Goal: Task Accomplishment & Management: Use online tool/utility

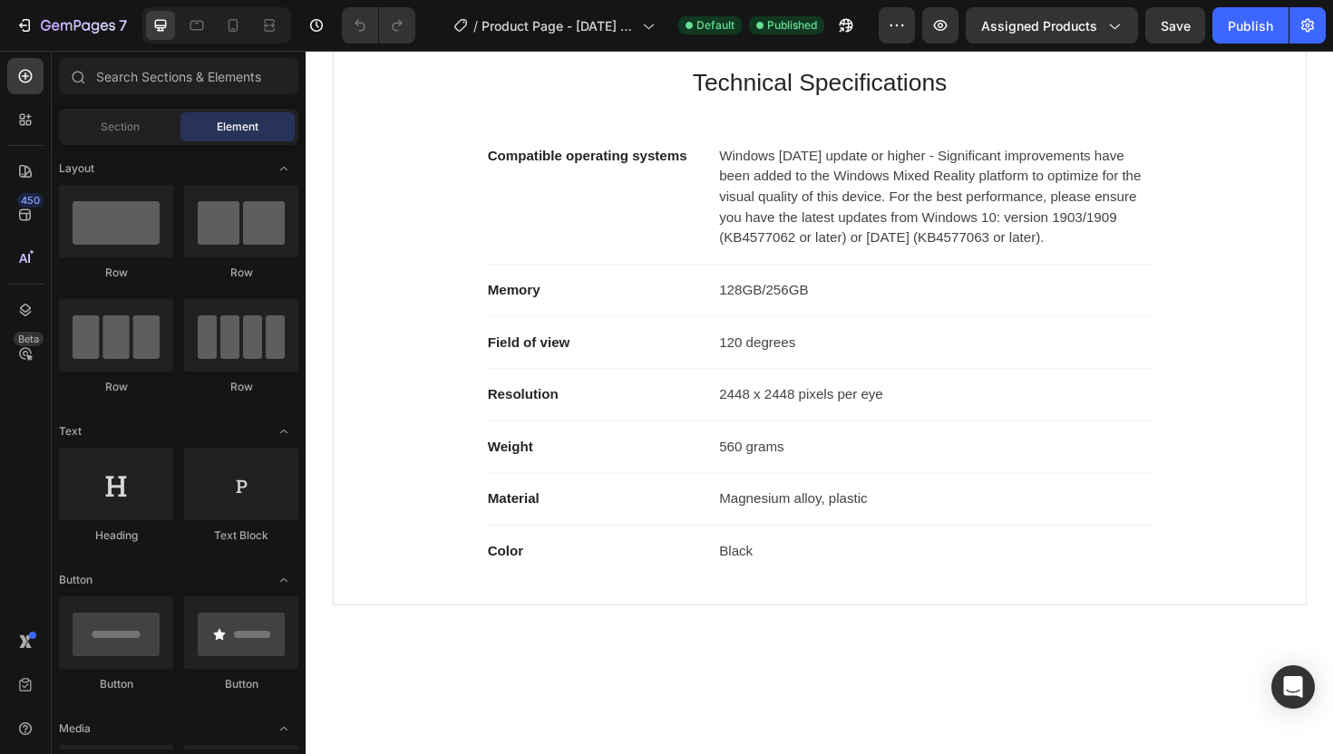
scroll to position [808, 0]
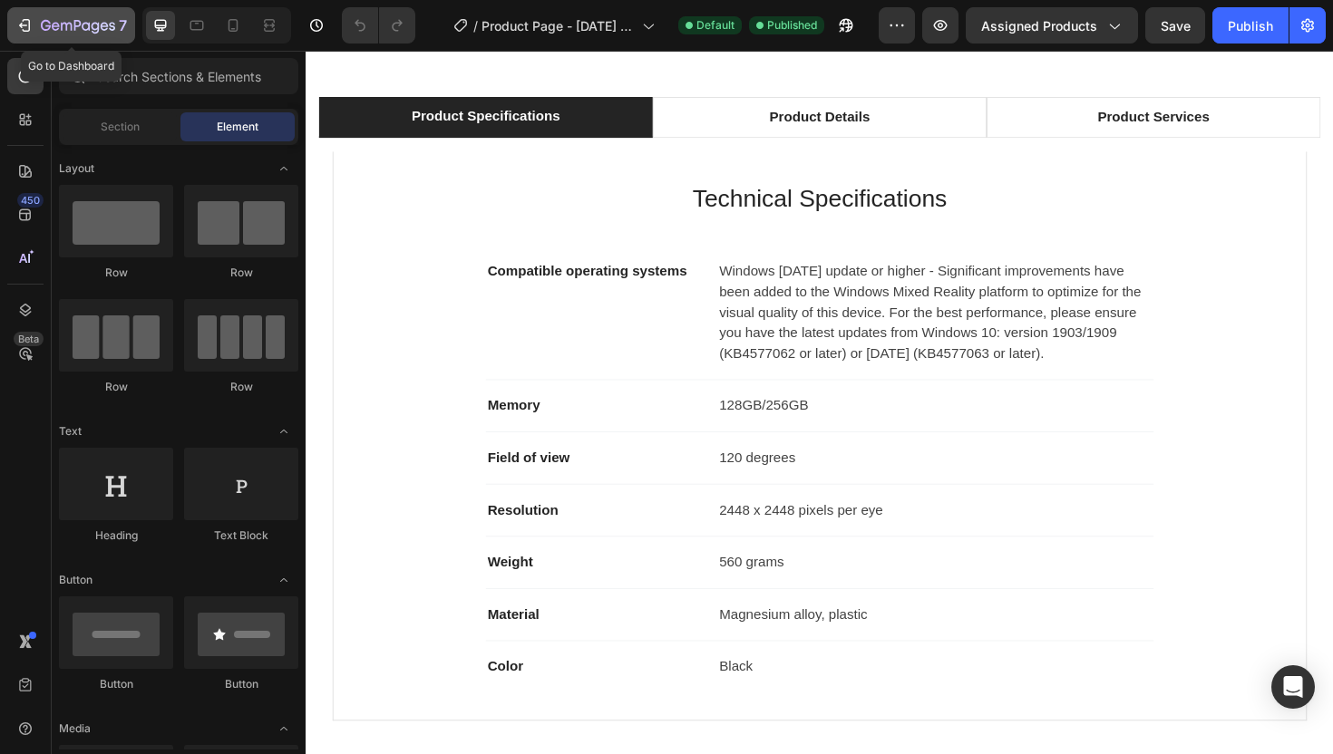
click at [23, 23] on icon "button" at bounding box center [24, 25] width 18 height 18
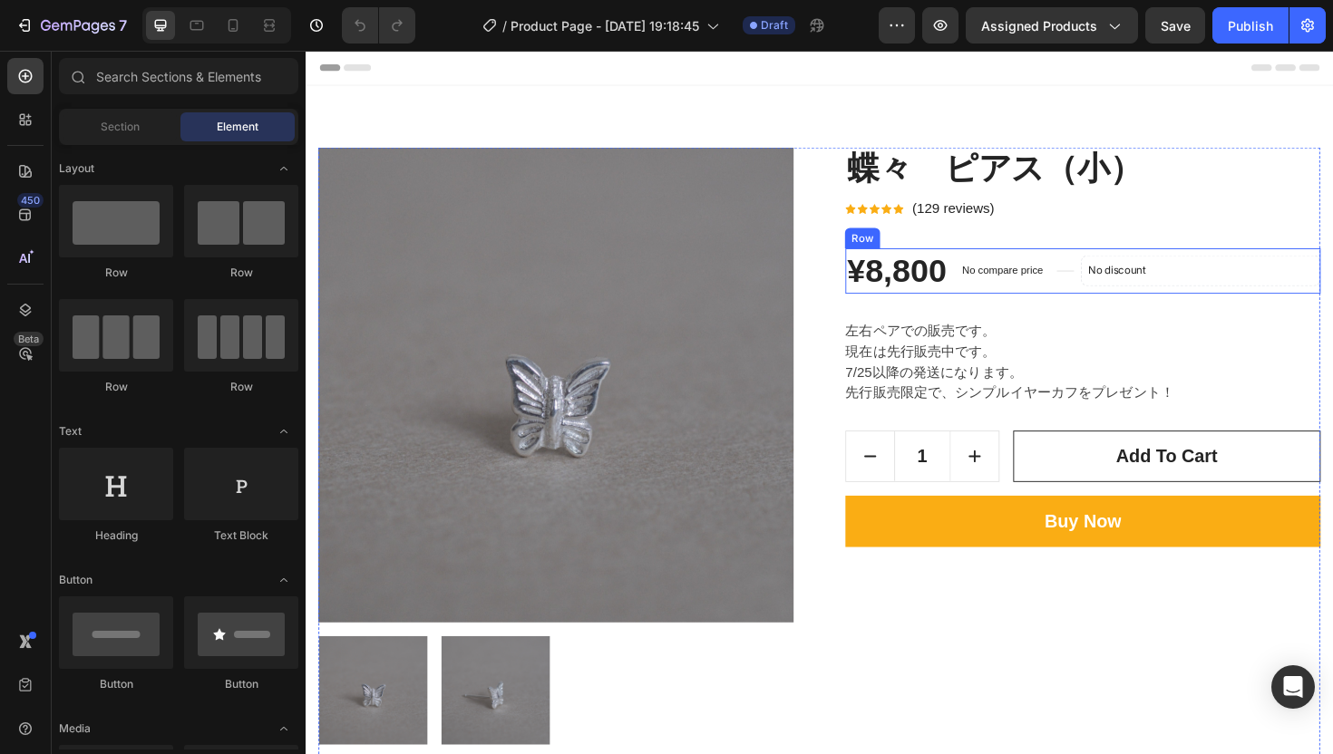
click at [1119, 297] on div "Title Line" at bounding box center [1110, 284] width 18 height 48
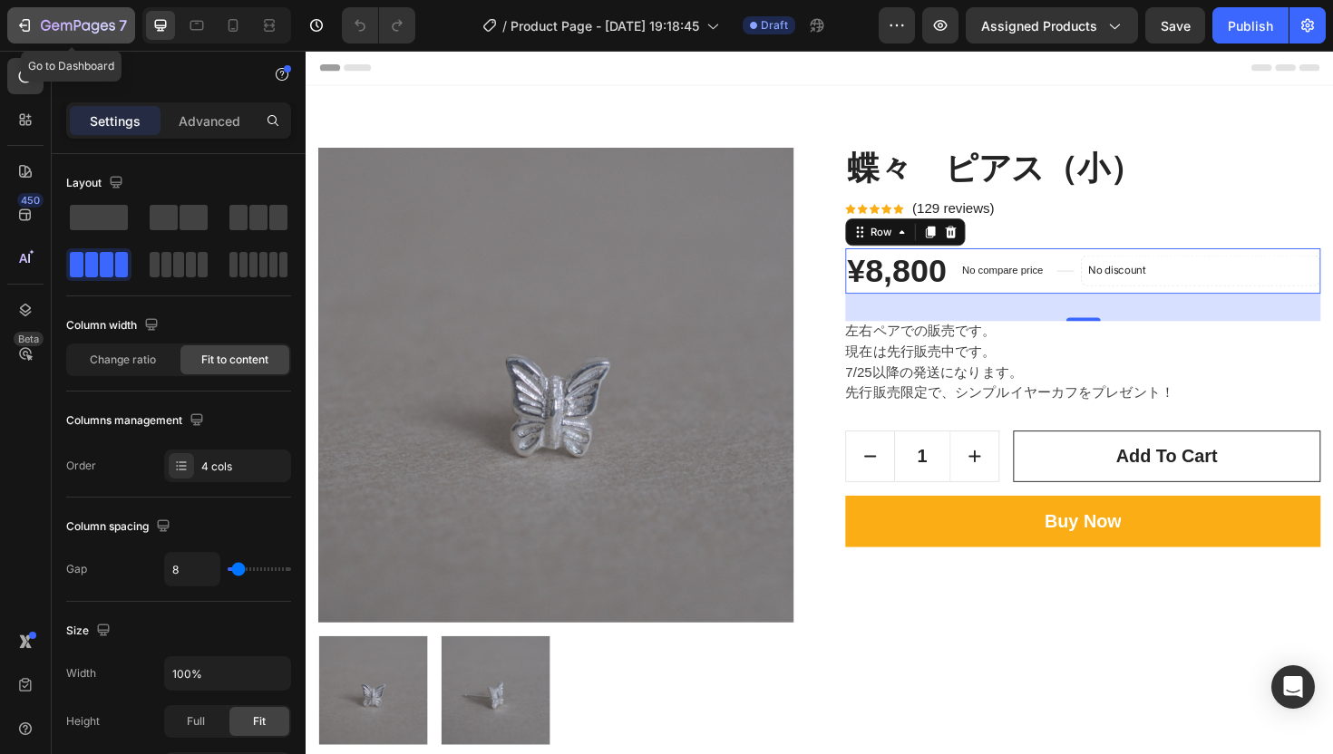
click at [15, 38] on button "7" at bounding box center [71, 25] width 128 height 36
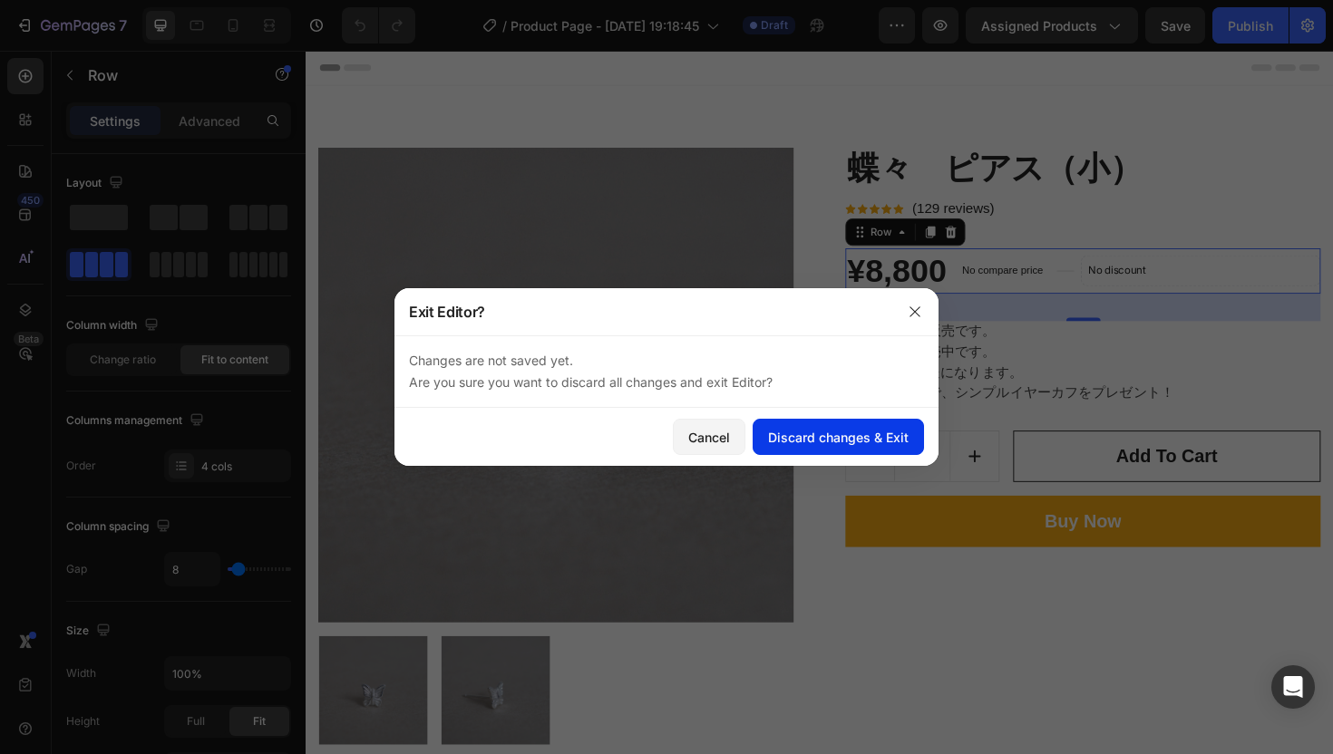
click at [821, 449] on button "Discard changes & Exit" at bounding box center [837, 437] width 171 height 36
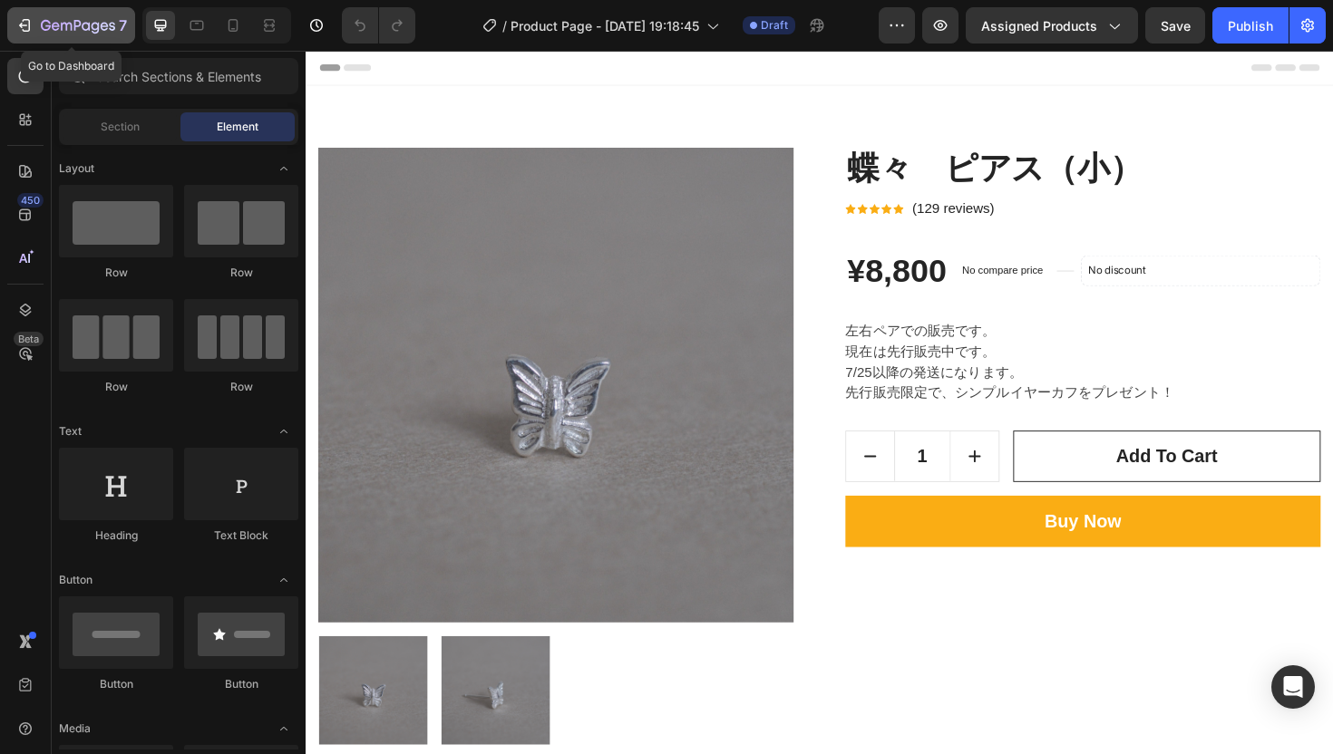
click at [20, 23] on icon "button" at bounding box center [24, 25] width 18 height 18
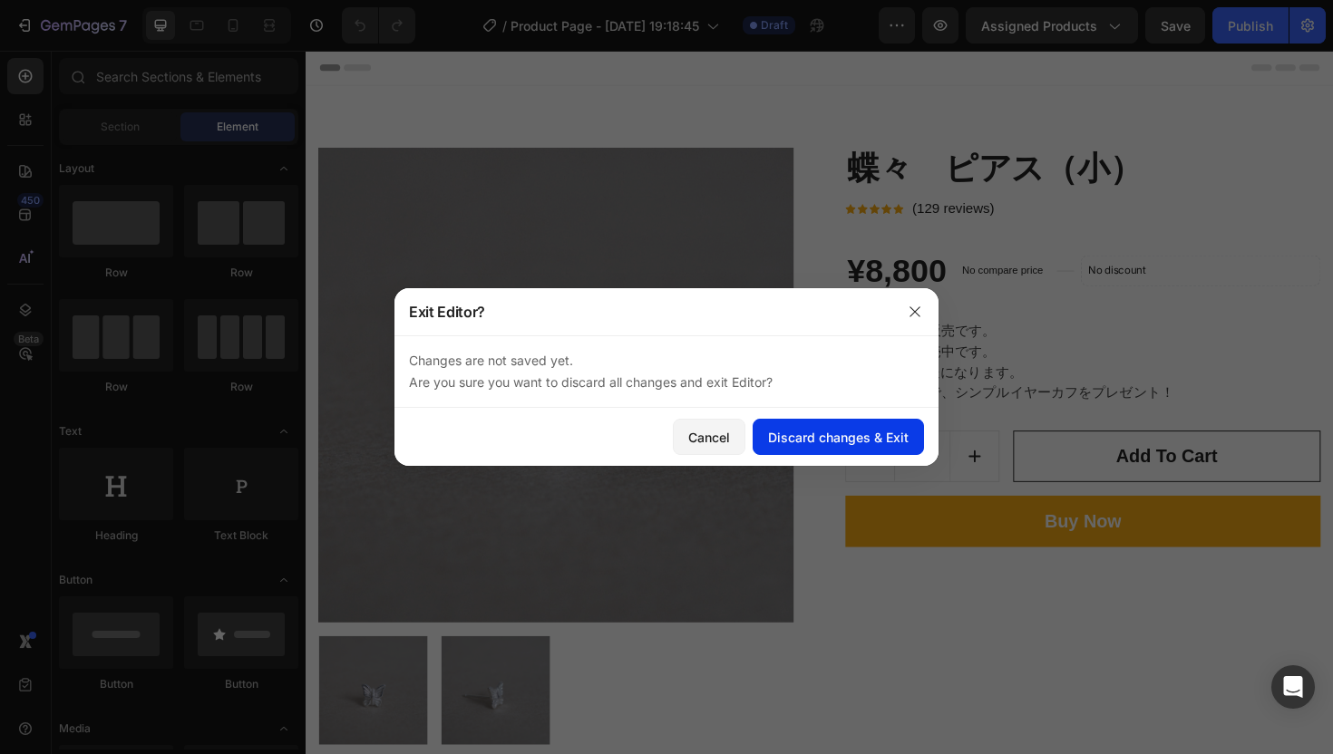
click at [877, 434] on div "Discard changes & Exit" at bounding box center [838, 437] width 141 height 19
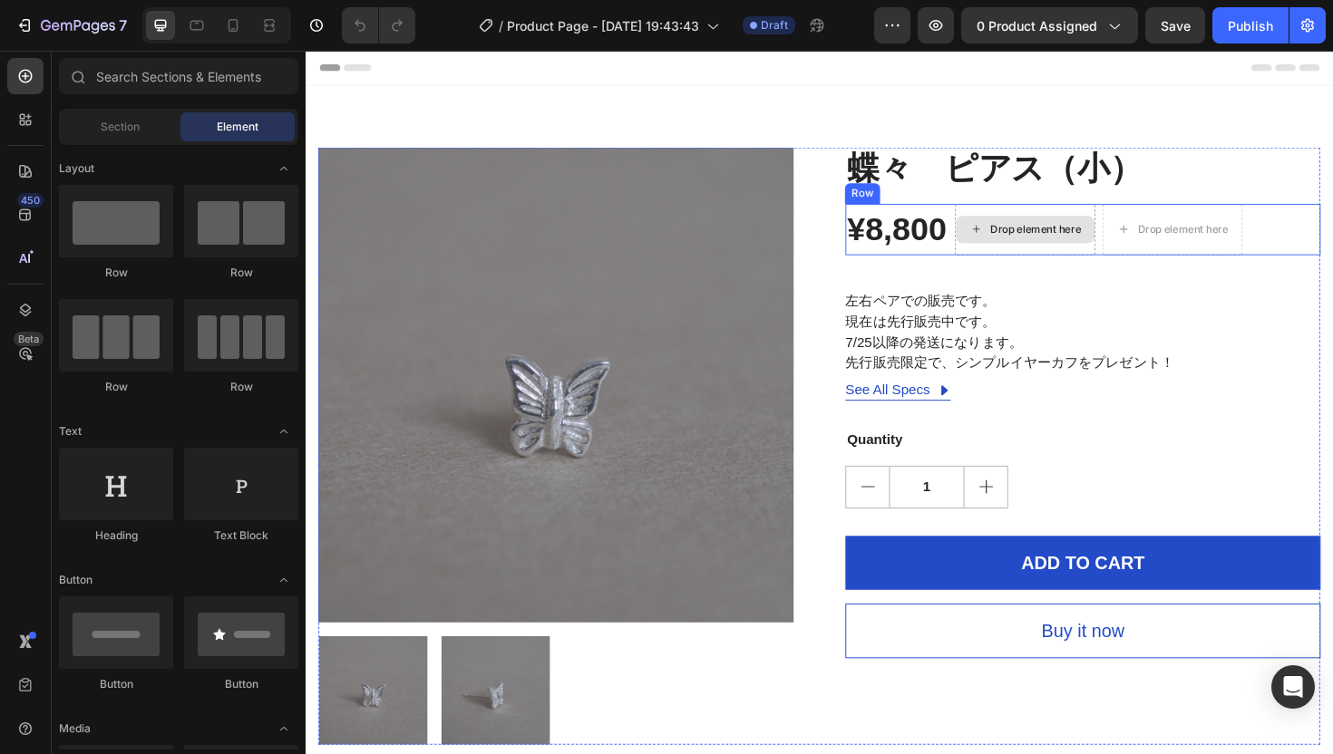
click at [1112, 217] on div "Drop element here" at bounding box center [1067, 240] width 149 height 54
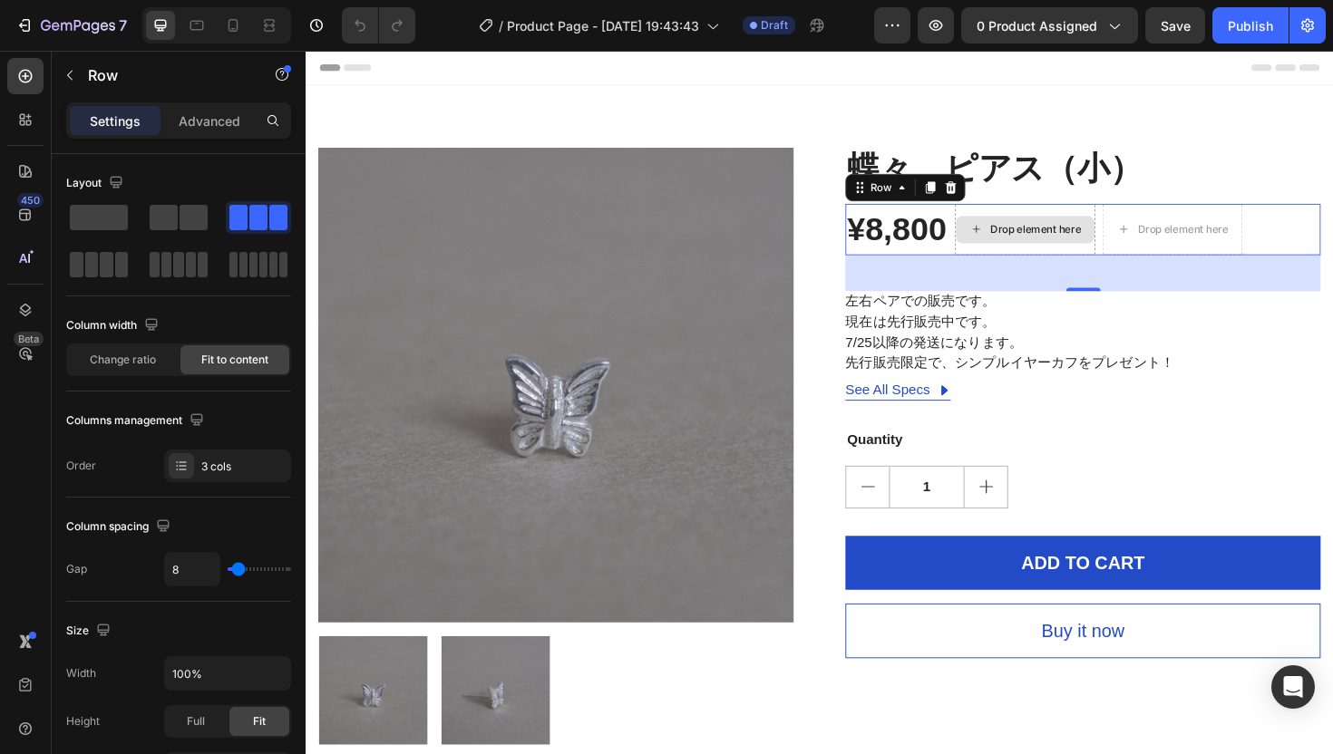
click at [1118, 224] on div "Drop element here" at bounding box center [1067, 240] width 149 height 54
click at [1126, 237] on div "Drop element here" at bounding box center [1078, 240] width 96 height 15
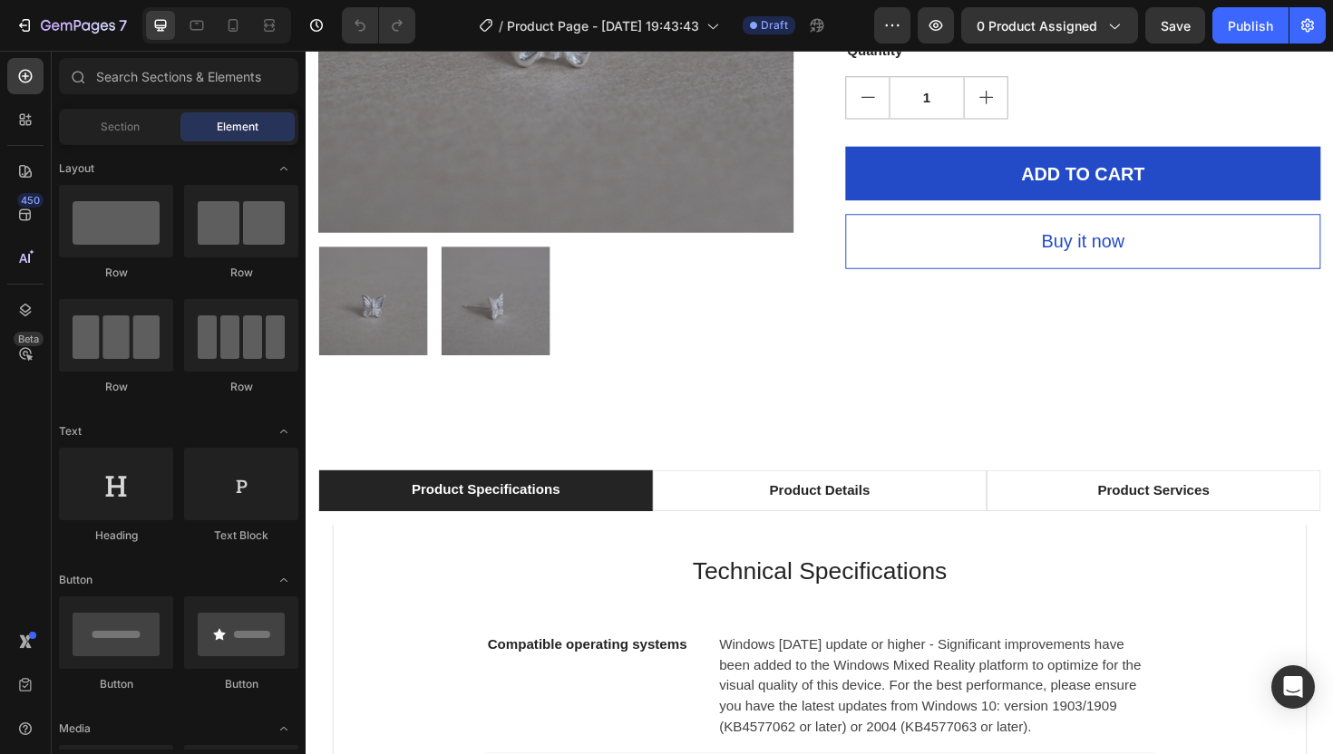
scroll to position [554, 0]
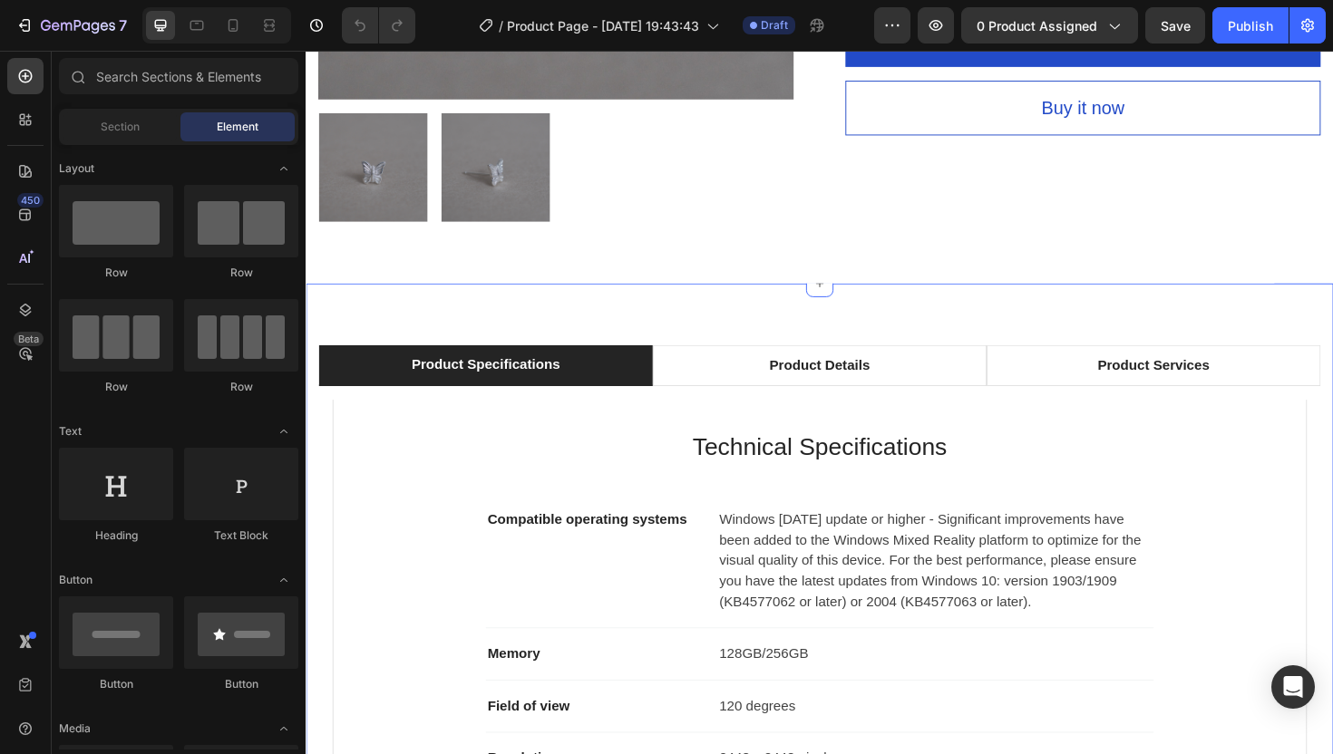
click at [699, 329] on div "Product Specifications Product Details Product Services Technical Specification…" at bounding box center [850, 711] width 1088 height 828
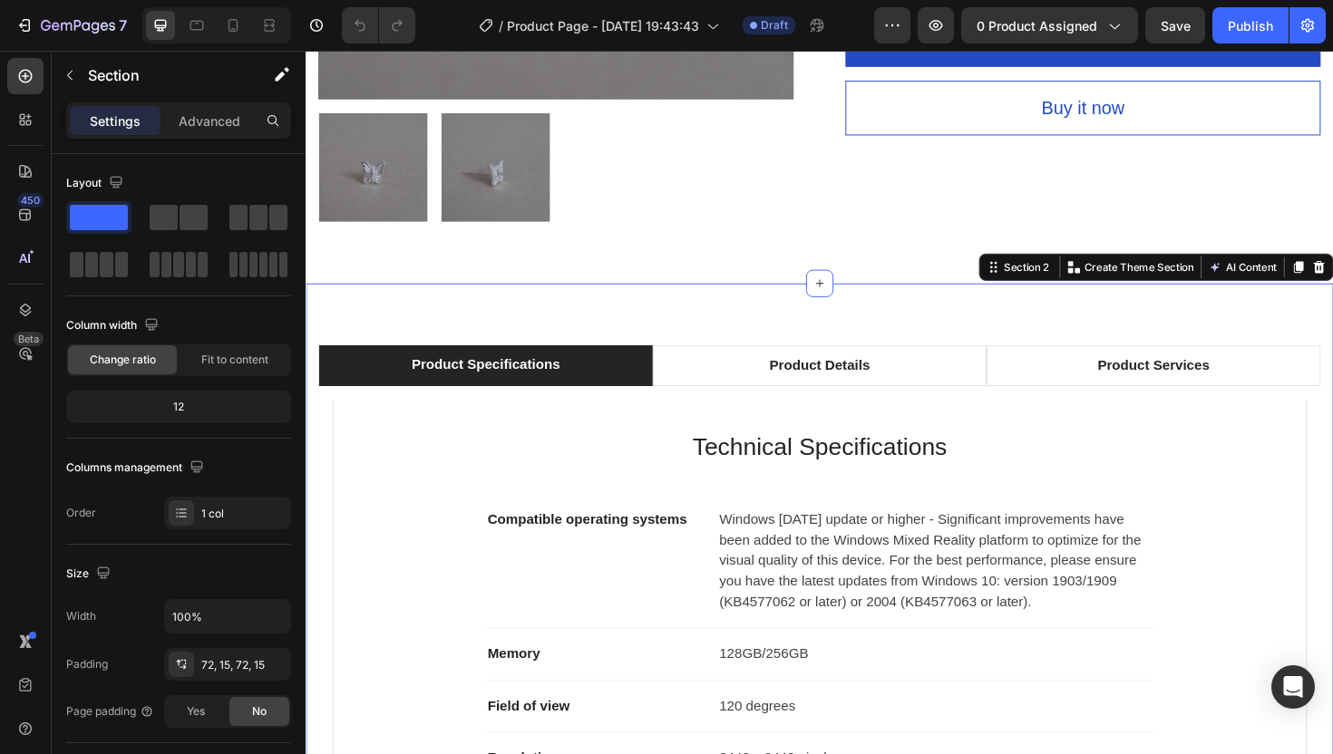
scroll to position [0, 0]
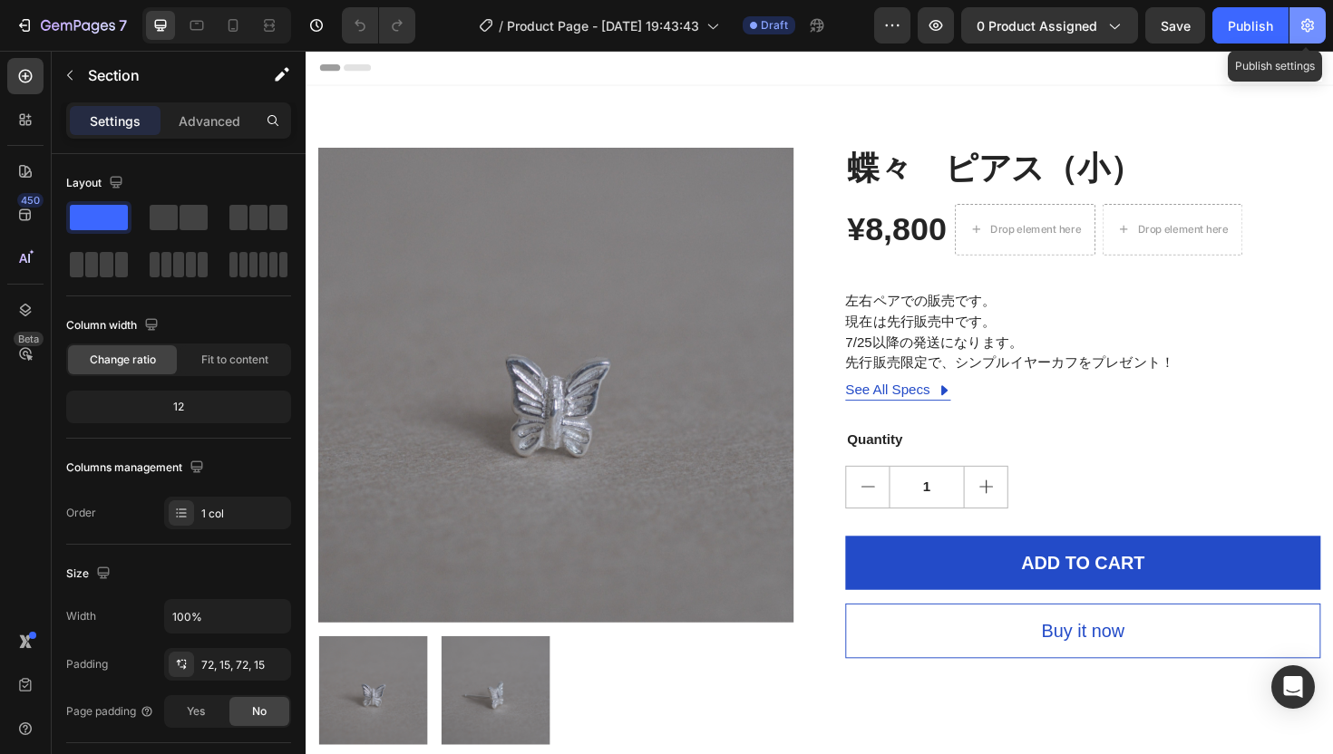
click at [1299, 27] on icon "button" at bounding box center [1307, 25] width 18 height 18
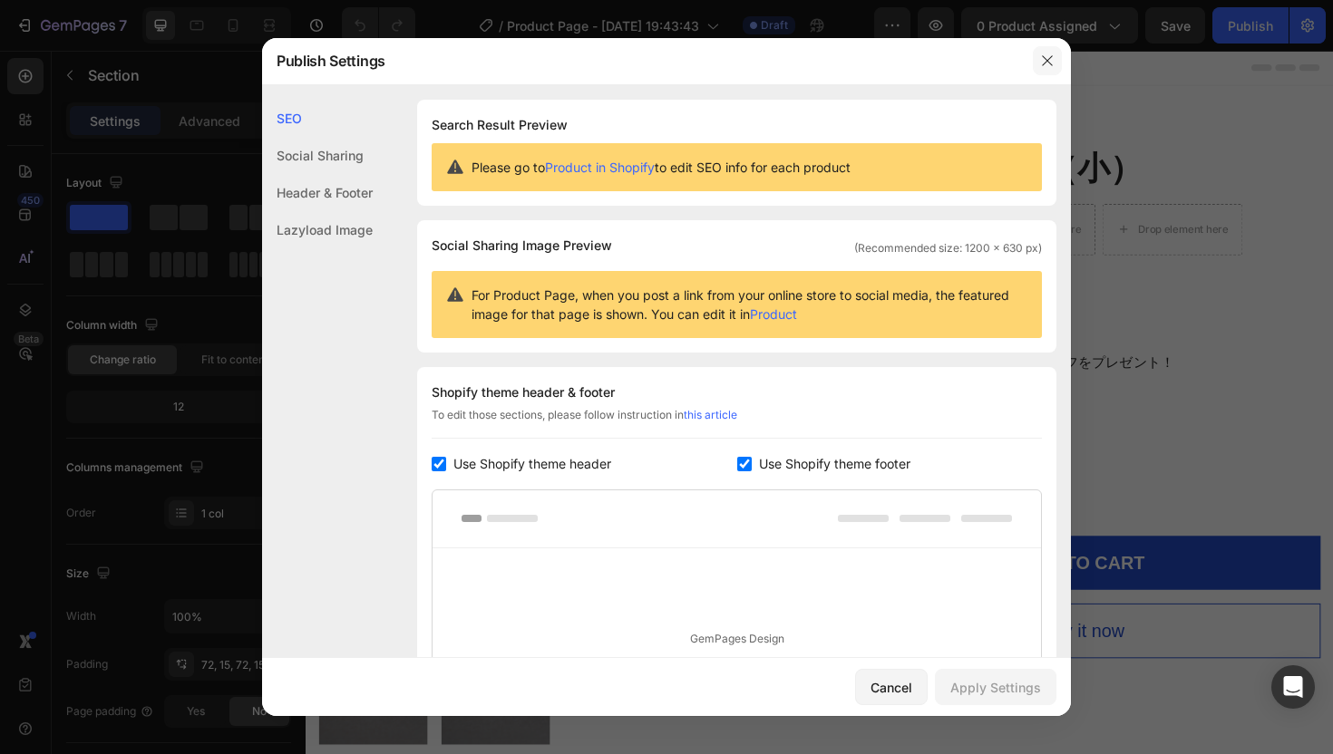
click at [1044, 62] on icon "button" at bounding box center [1047, 60] width 15 height 15
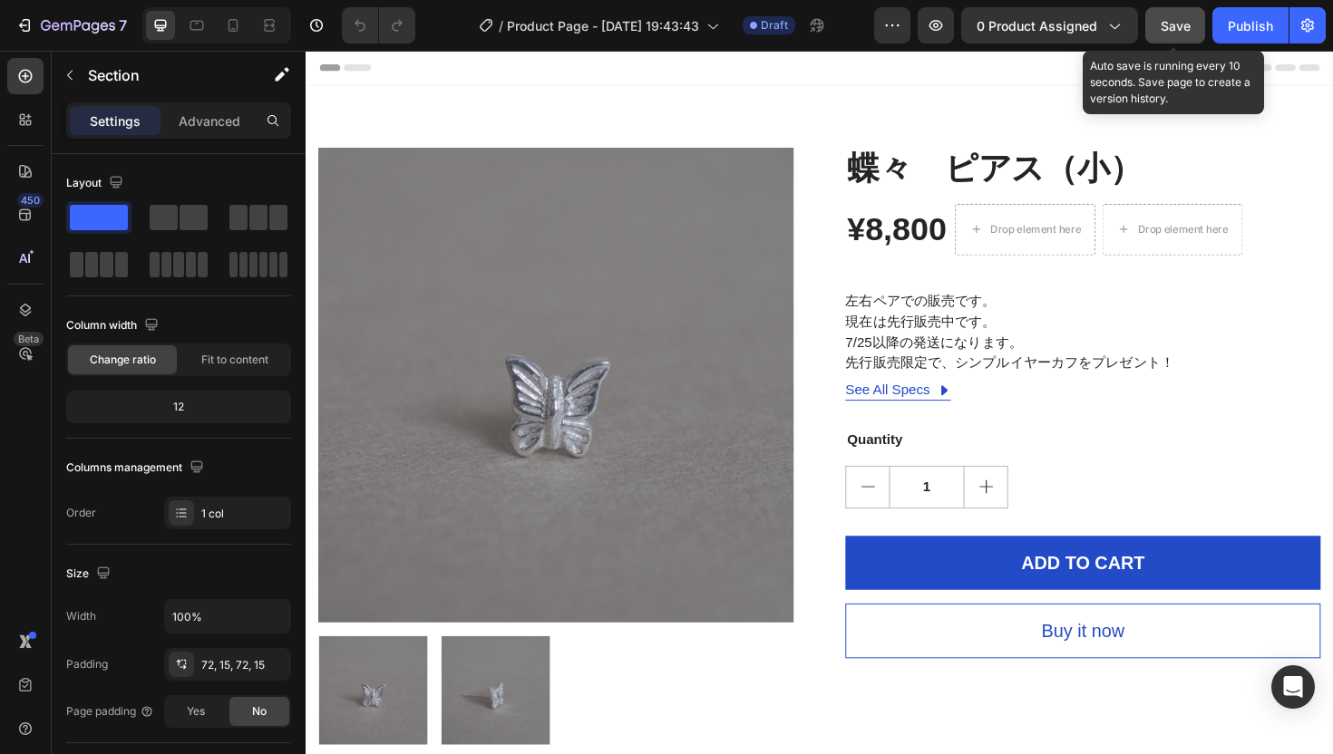
click at [1176, 27] on span "Save" at bounding box center [1175, 25] width 30 height 15
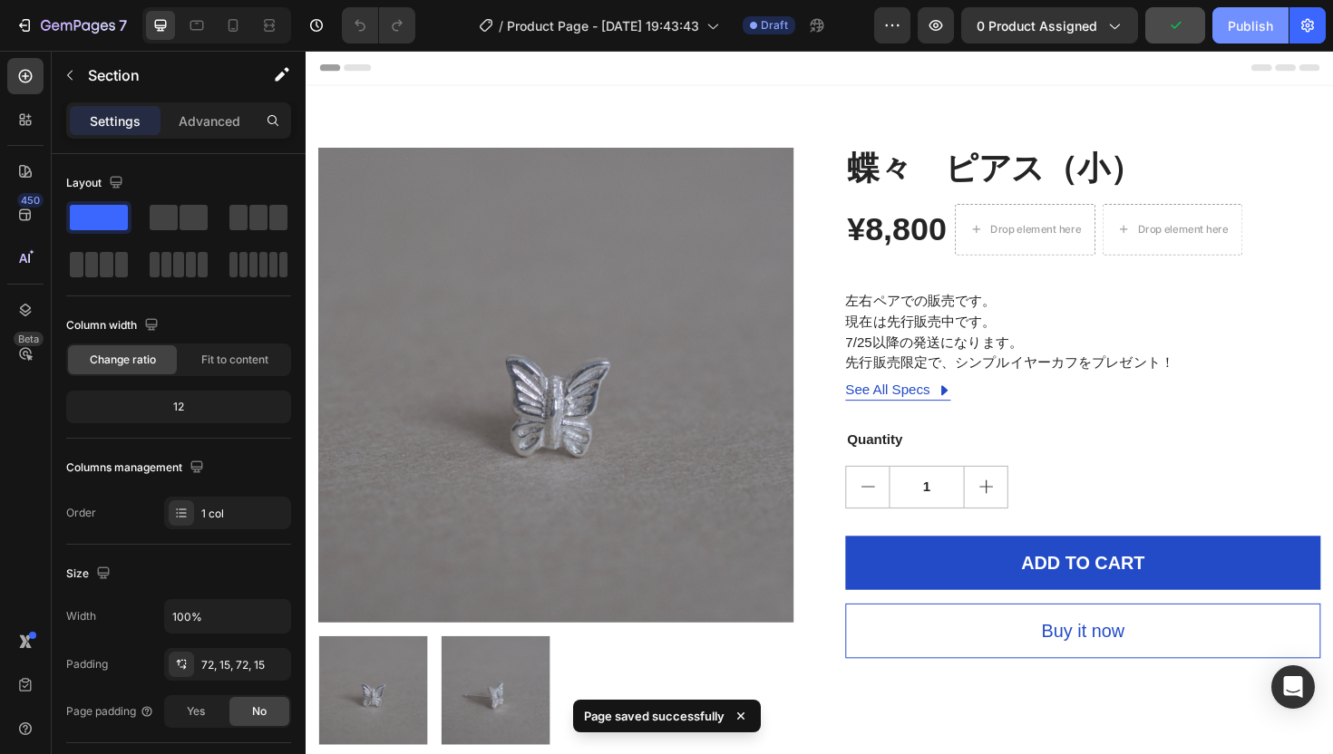
click at [1233, 24] on div "Publish" at bounding box center [1250, 25] width 45 height 19
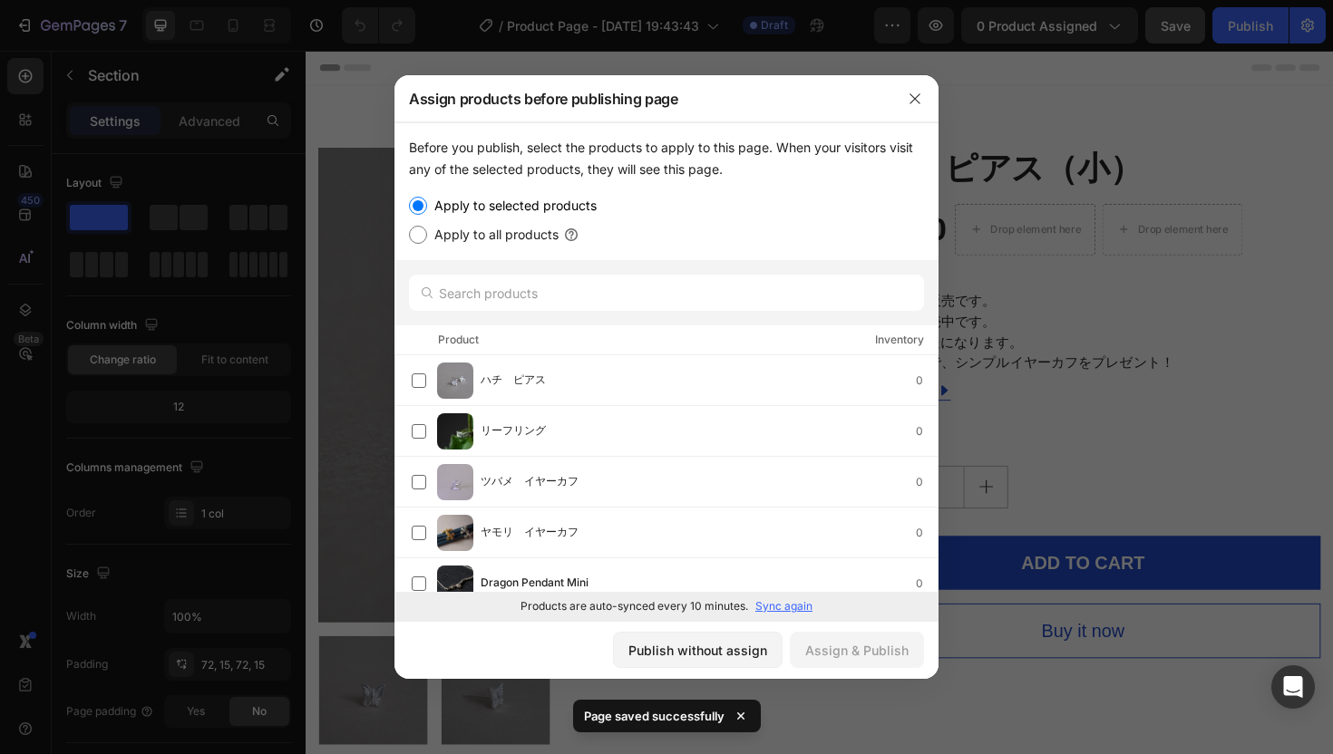
click at [416, 244] on div "Apply to all products" at bounding box center [666, 235] width 515 height 22
click at [416, 232] on input "Apply to all products" at bounding box center [418, 235] width 18 height 18
radio input "true"
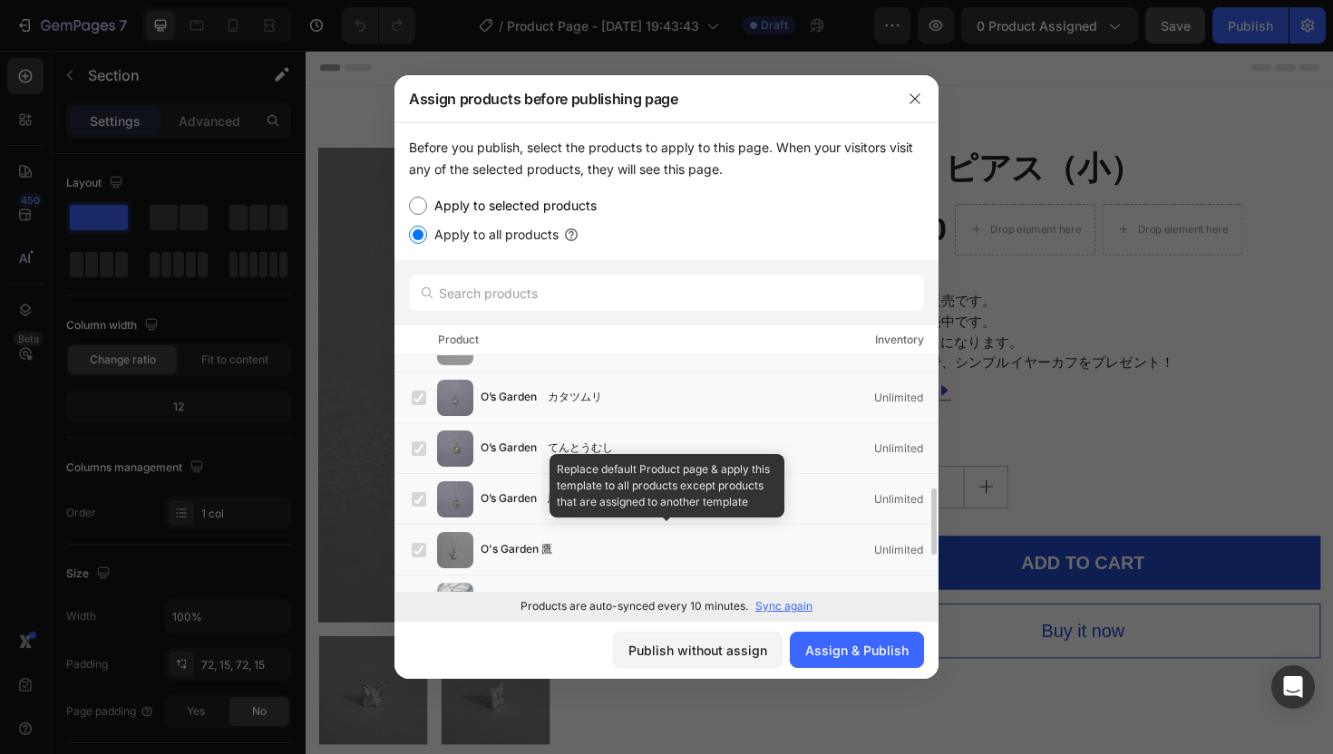
scroll to position [623, 0]
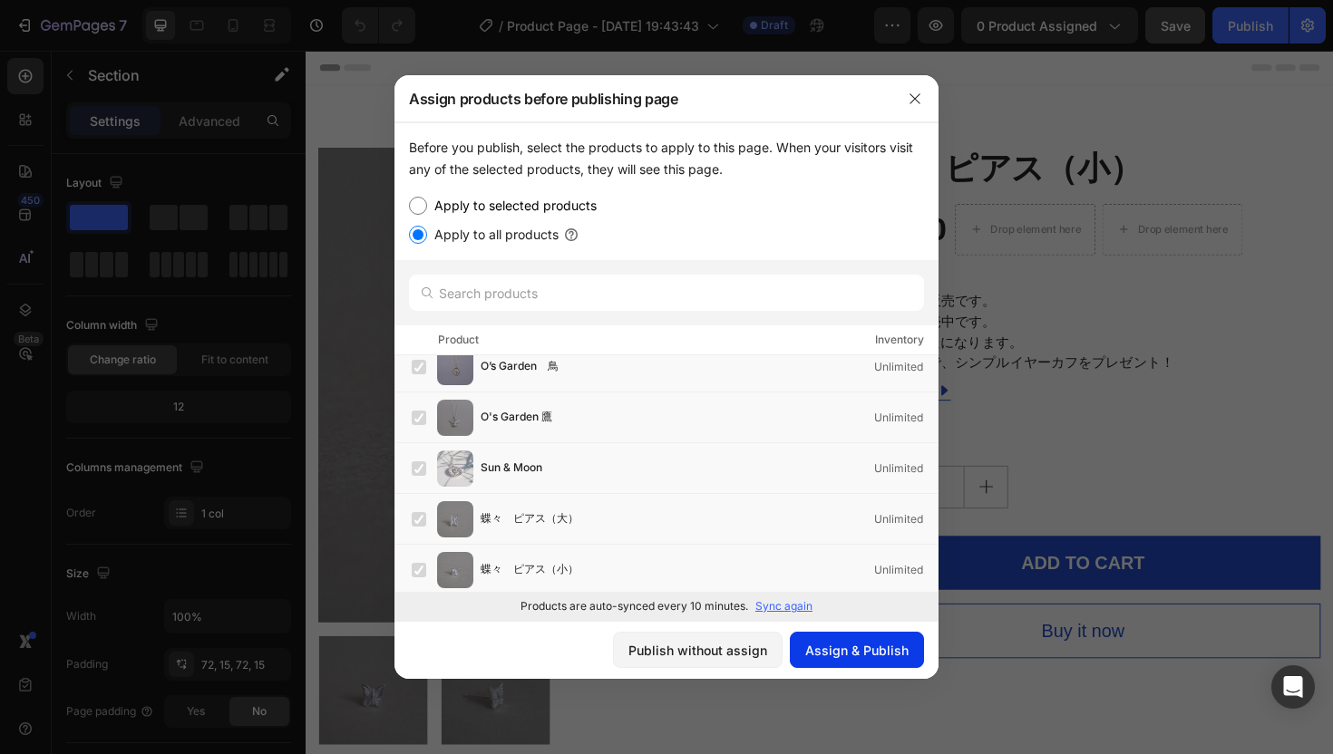
click at [861, 655] on div "Assign & Publish" at bounding box center [856, 650] width 103 height 19
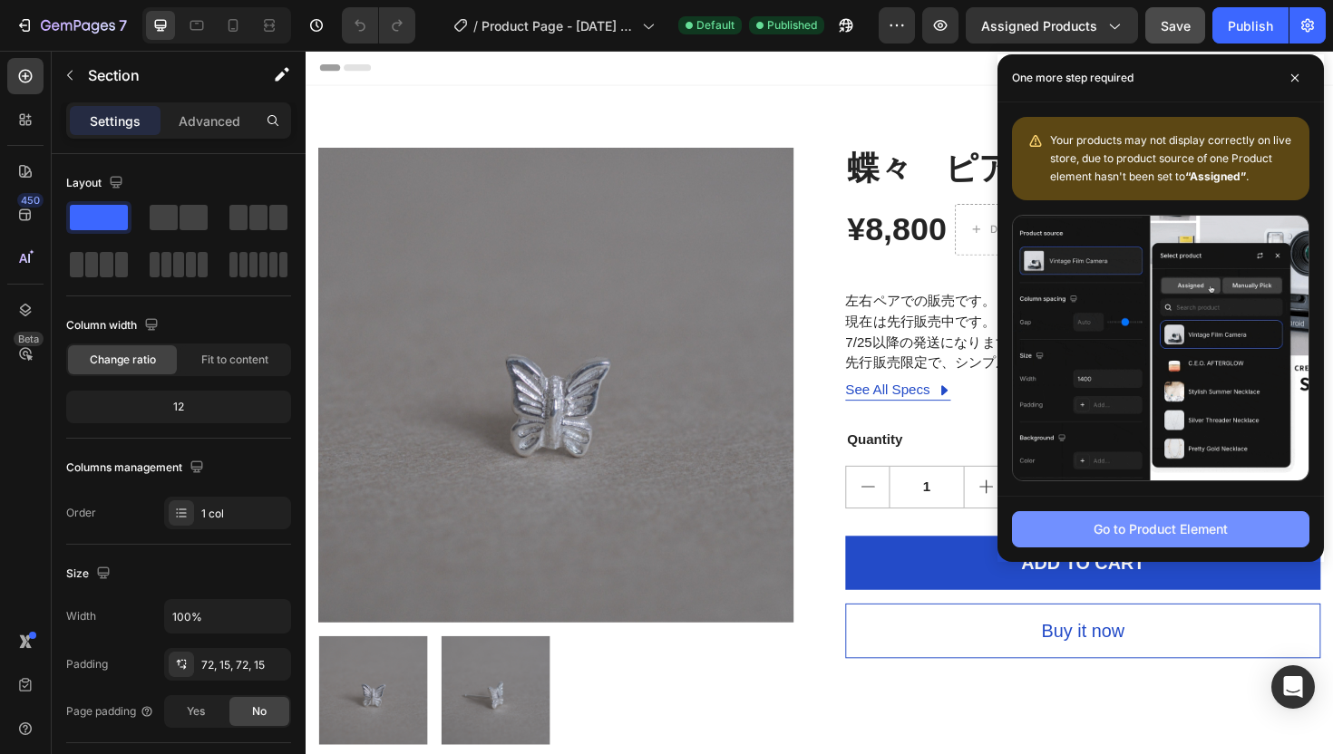
click at [1207, 529] on div "Go to Product Element" at bounding box center [1160, 528] width 134 height 19
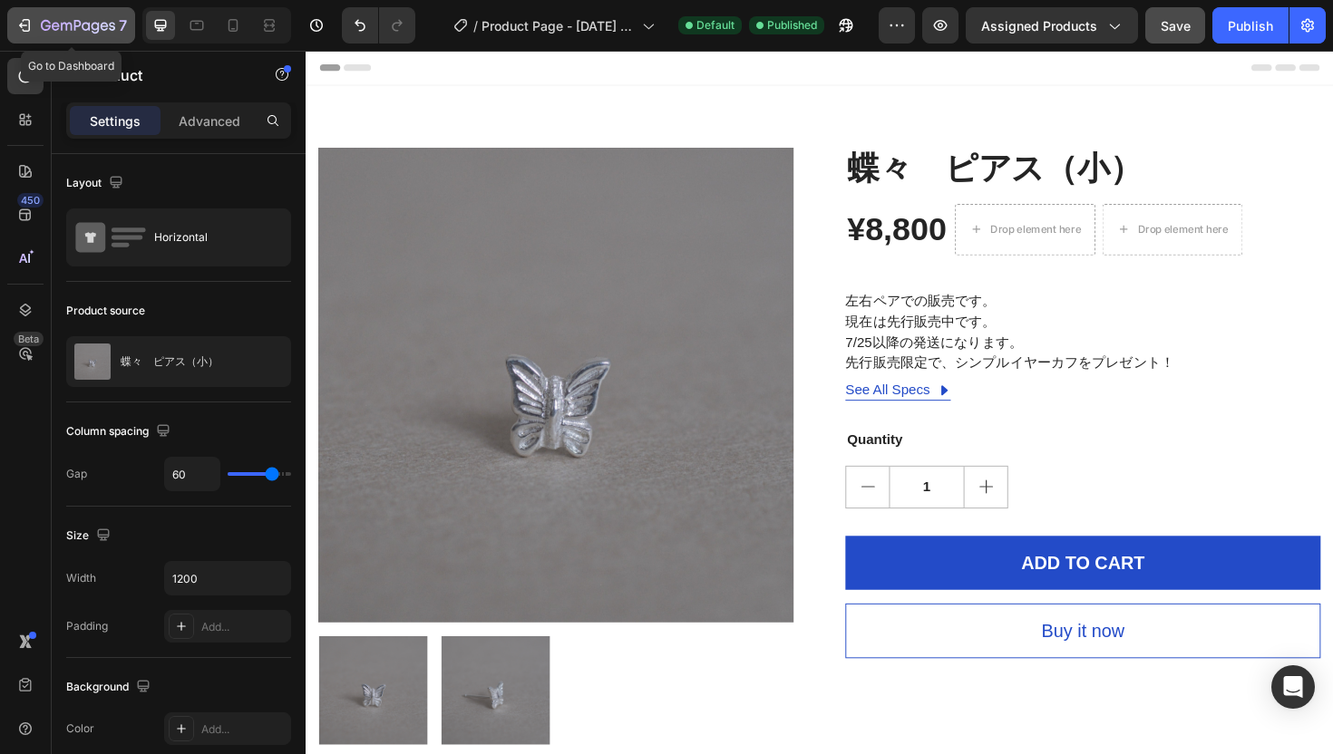
click at [15, 24] on icon "button" at bounding box center [24, 25] width 18 height 18
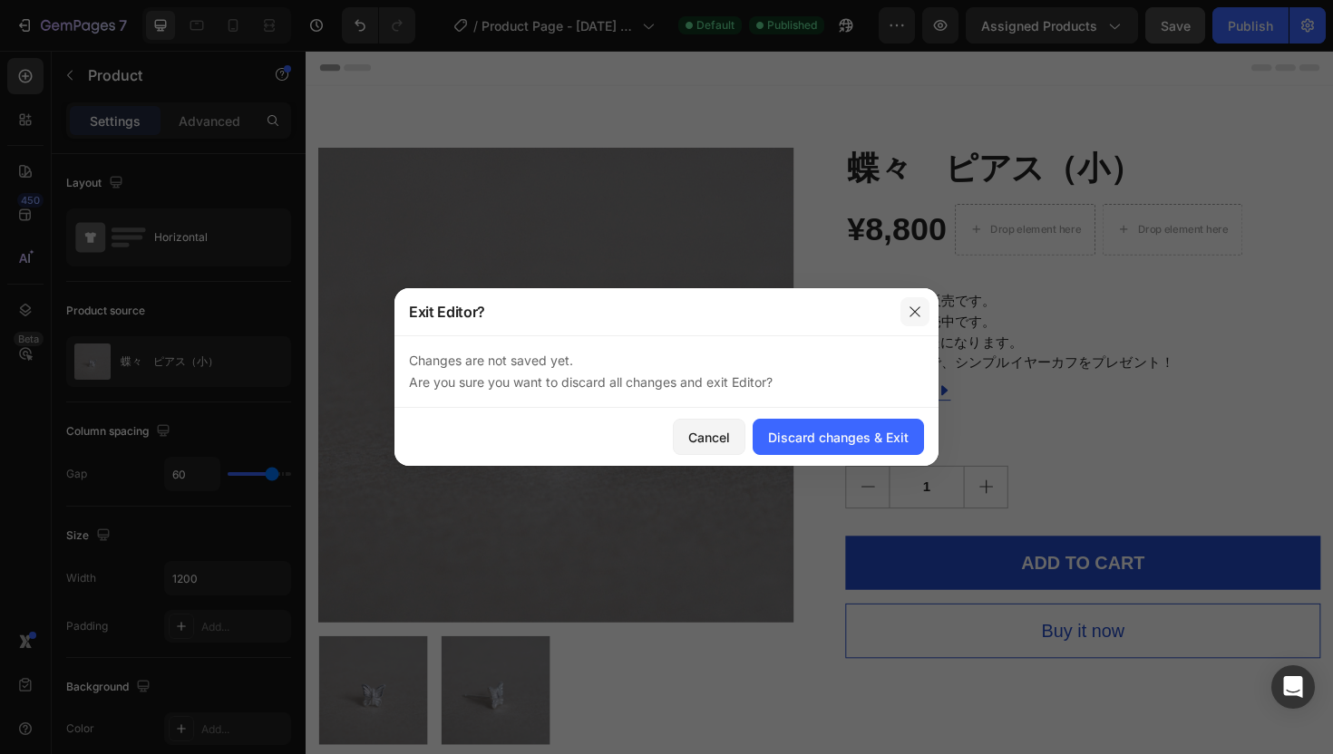
click at [919, 312] on icon "button" at bounding box center [915, 312] width 15 height 15
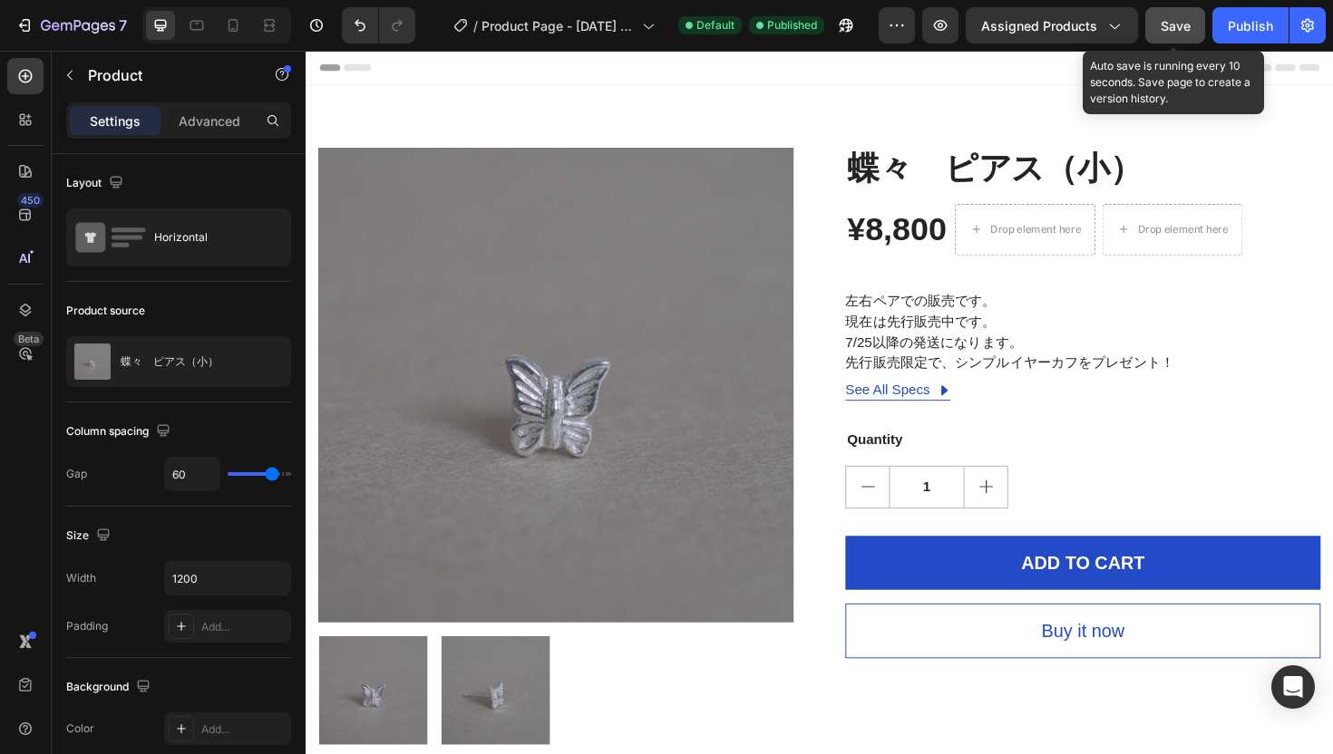
click at [1179, 26] on span "Save" at bounding box center [1175, 25] width 30 height 15
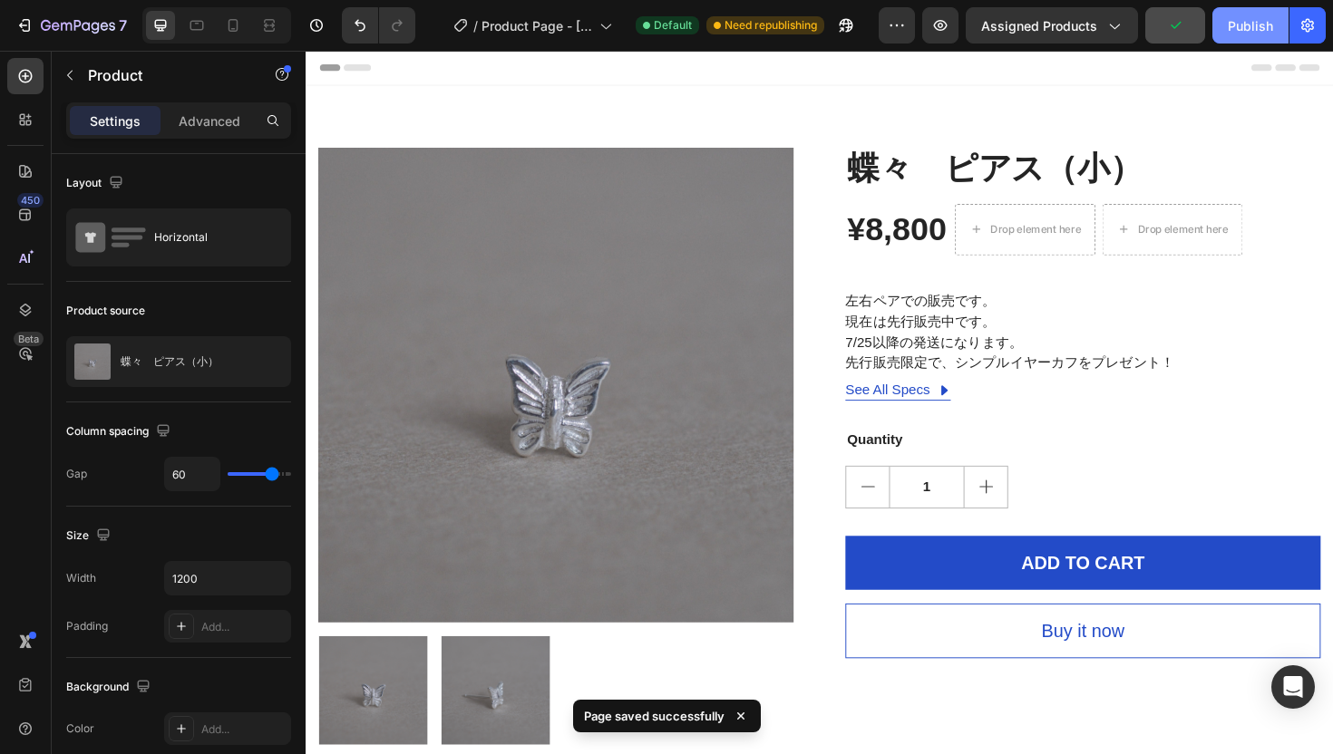
click at [1234, 31] on div "Publish" at bounding box center [1250, 25] width 45 height 19
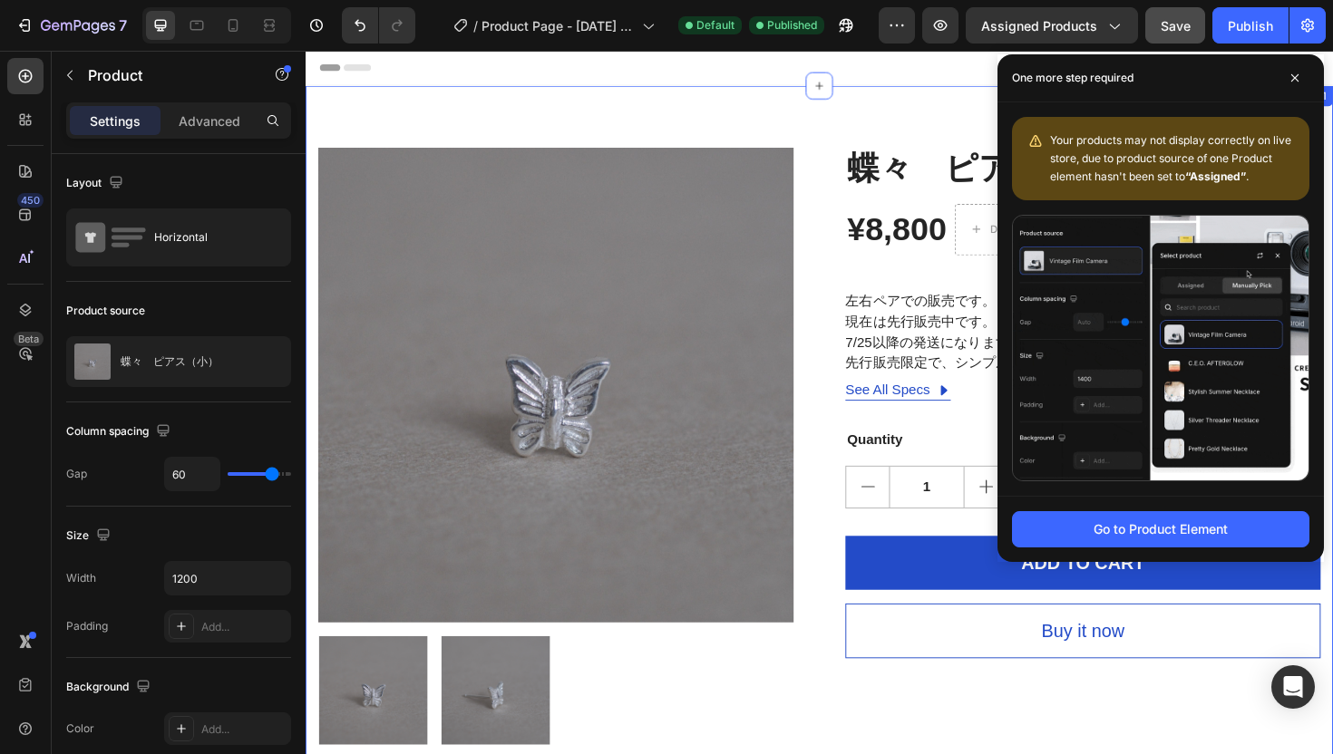
click at [941, 81] on div "Header" at bounding box center [849, 69] width 1059 height 36
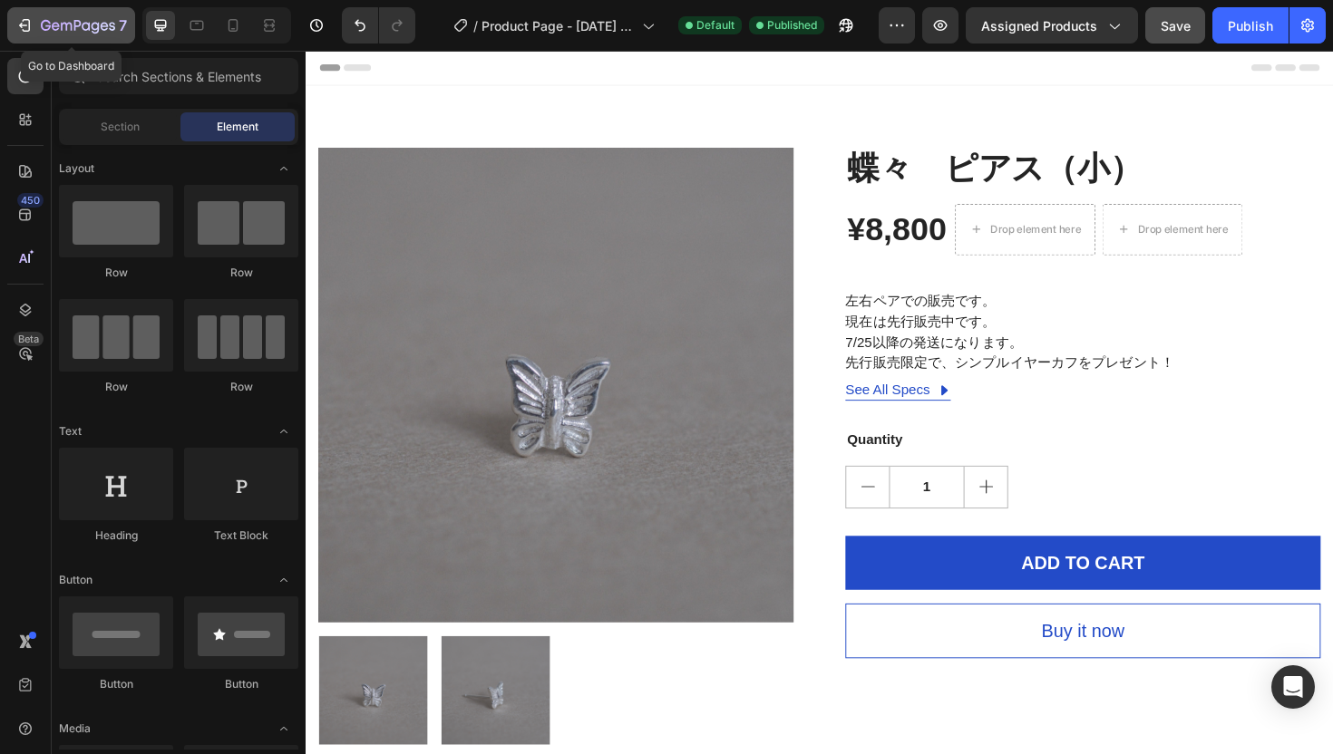
click at [21, 26] on icon "button" at bounding box center [23, 25] width 8 height 5
